Goal: Task Accomplishment & Management: Manage account settings

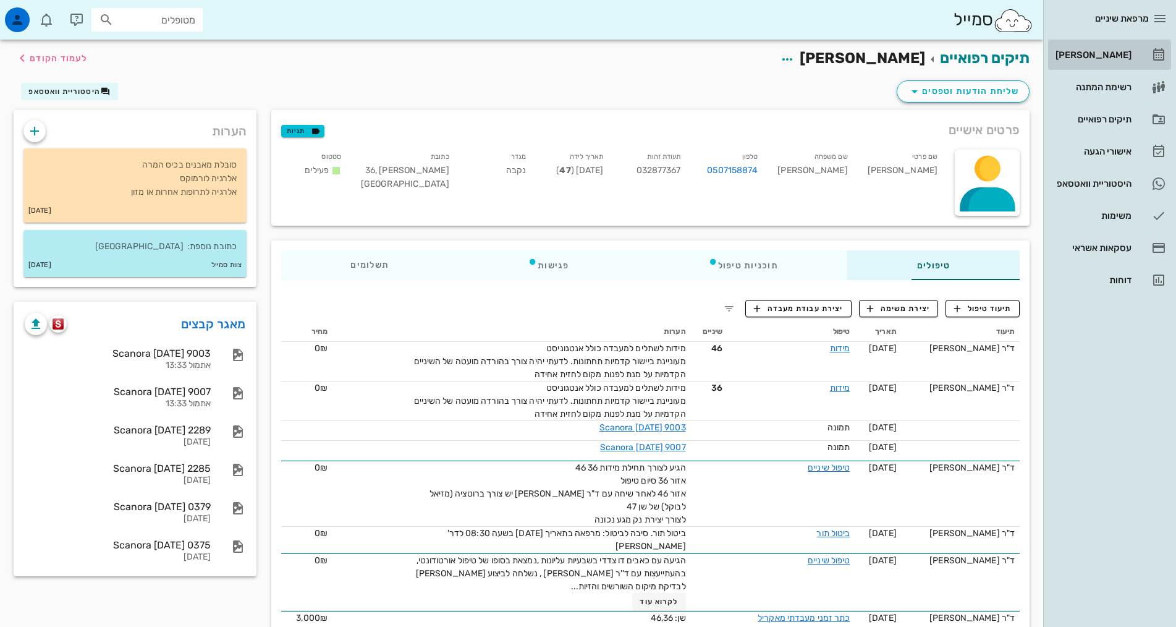
click at [1112, 54] on div "[PERSON_NAME]" at bounding box center [1092, 55] width 78 height 10
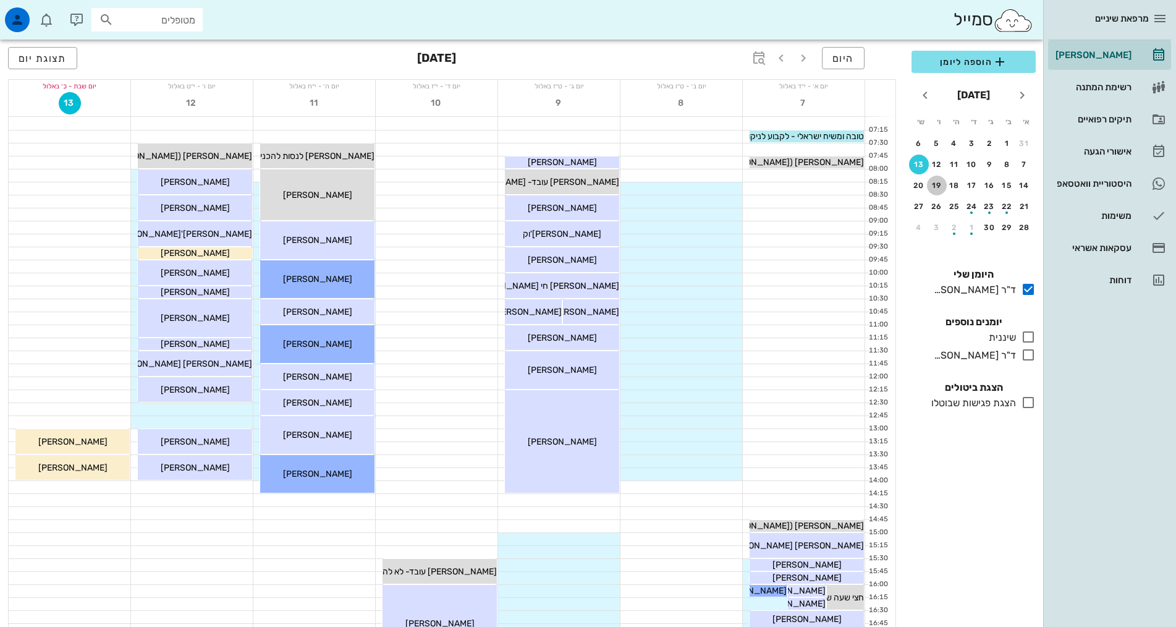
click at [937, 181] on div "19" at bounding box center [937, 185] width 20 height 9
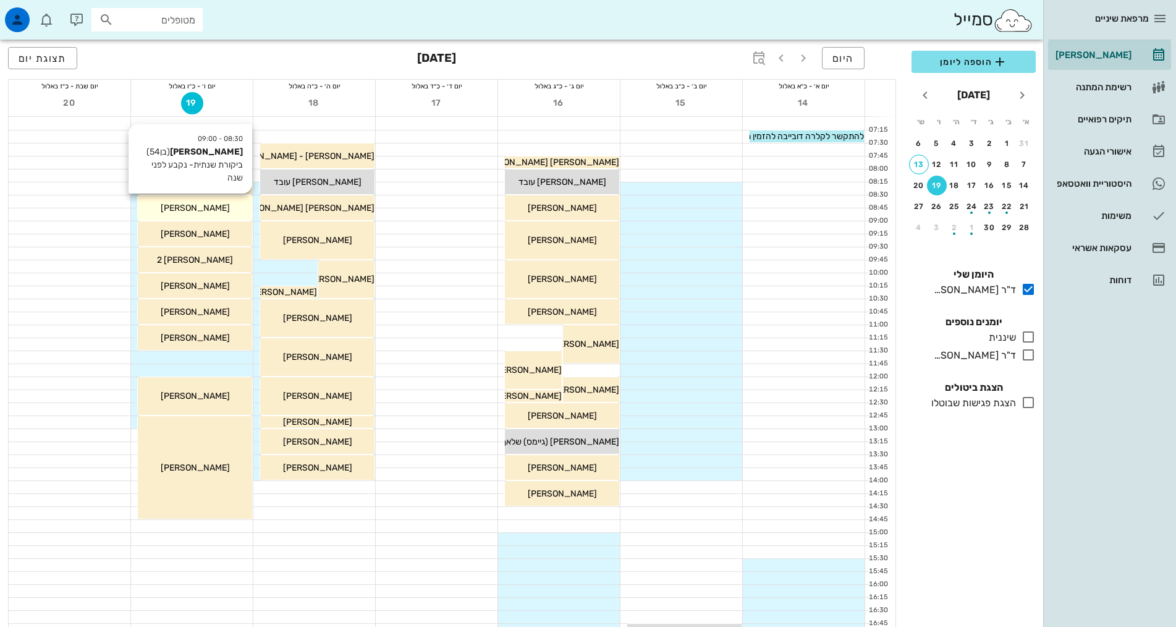
click at [221, 211] on div "עמית טרייסטר" at bounding box center [195, 207] width 114 height 13
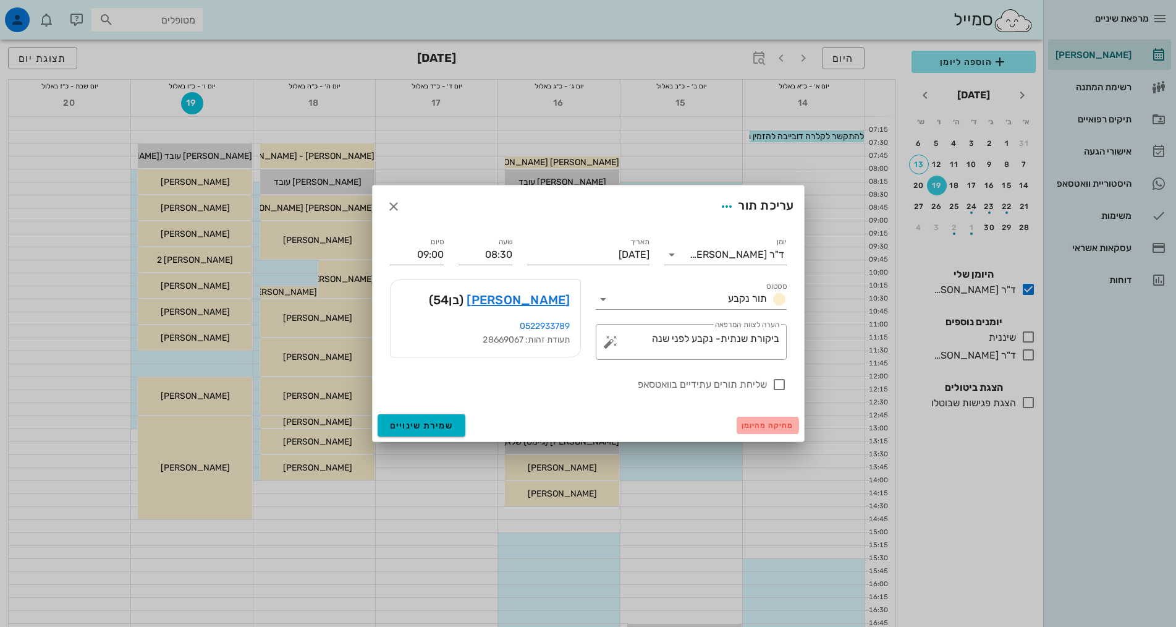
click at [777, 422] on span "מחיקה מהיומן" at bounding box center [768, 425] width 53 height 9
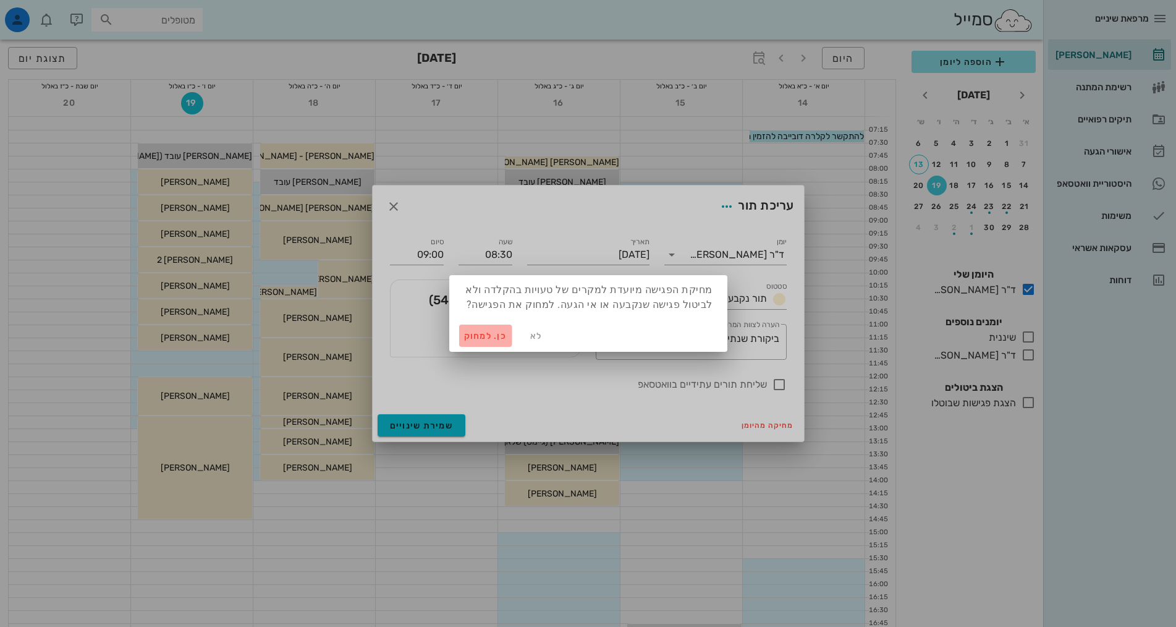
click at [489, 336] on span "כן. למחוק" at bounding box center [485, 336] width 43 height 11
